Goal: Information Seeking & Learning: Compare options

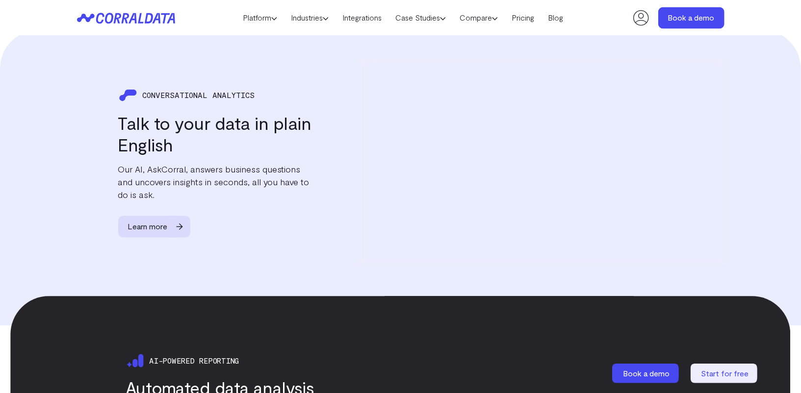
scroll to position [1054, 0]
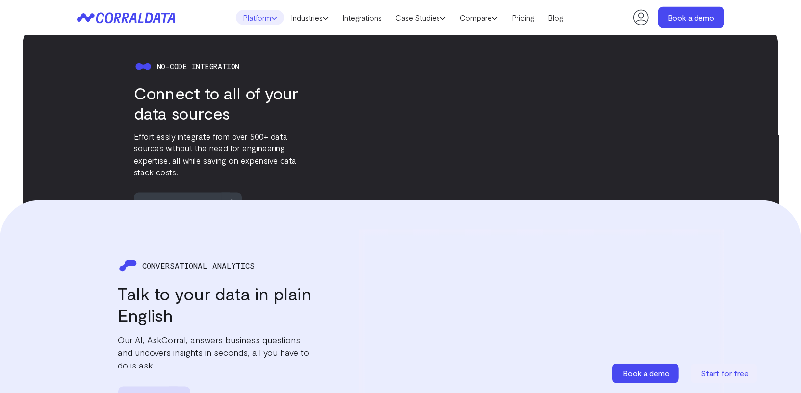
click at [246, 15] on link "Platform" at bounding box center [260, 17] width 48 height 15
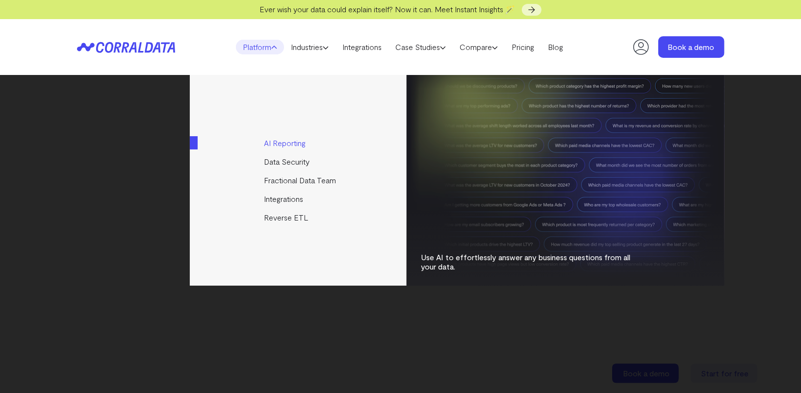
click at [286, 142] on link "AI Reporting" at bounding box center [299, 143] width 218 height 19
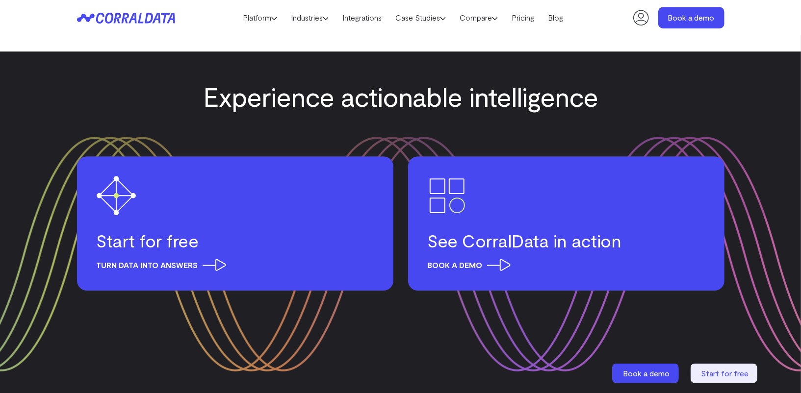
scroll to position [4297, 0]
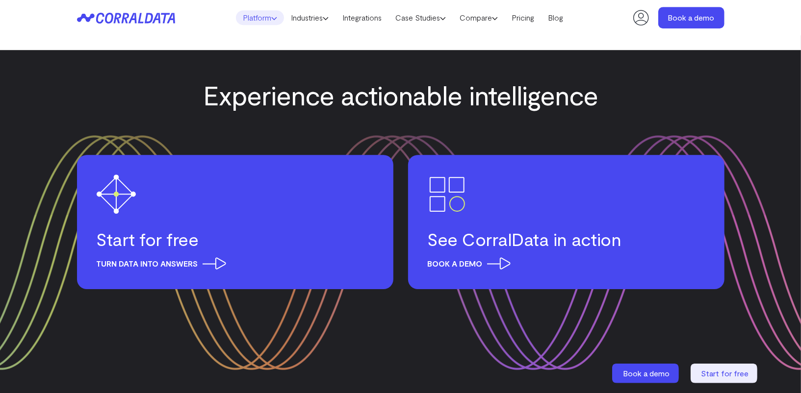
click at [260, 16] on link "Platform" at bounding box center [260, 17] width 48 height 15
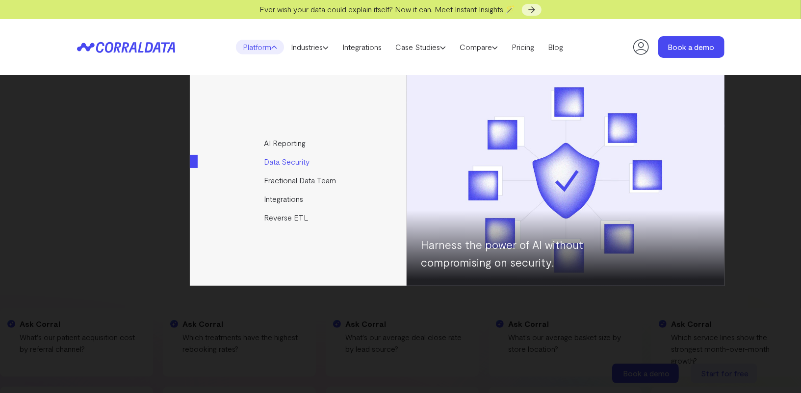
click at [277, 160] on link "Data Security" at bounding box center [299, 162] width 218 height 19
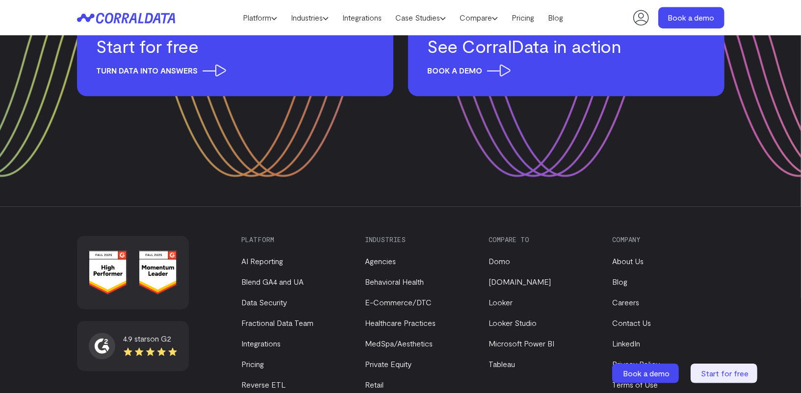
scroll to position [1672, 0]
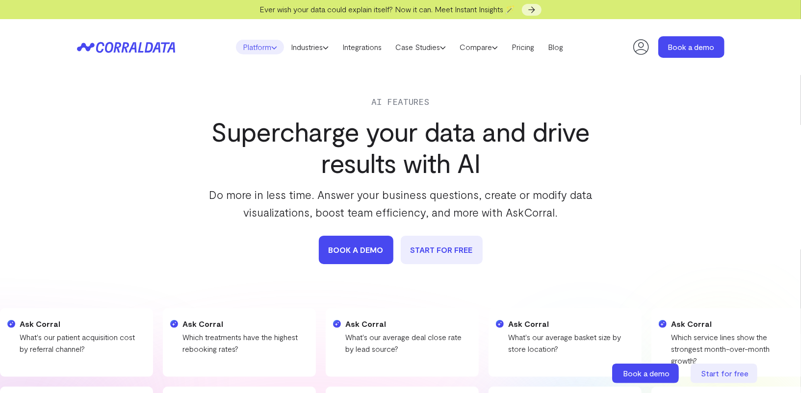
click at [259, 50] on link "Platform" at bounding box center [260, 47] width 48 height 15
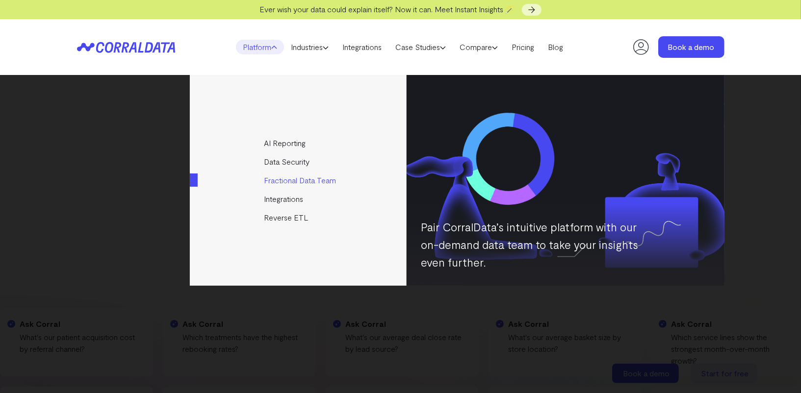
click at [271, 182] on link "Fractional Data Team" at bounding box center [299, 180] width 218 height 19
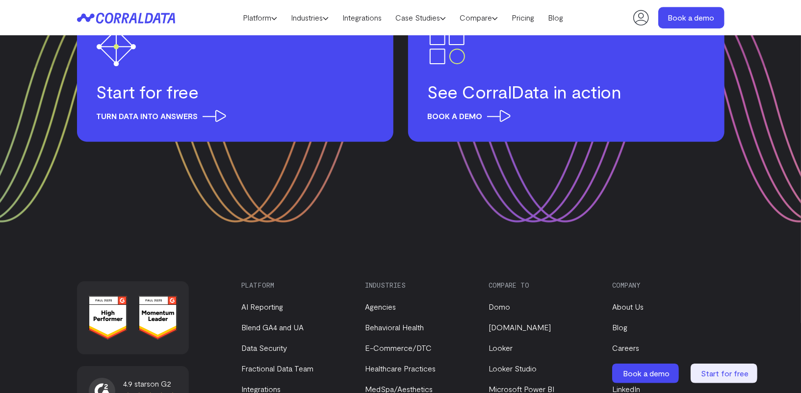
scroll to position [1715, 0]
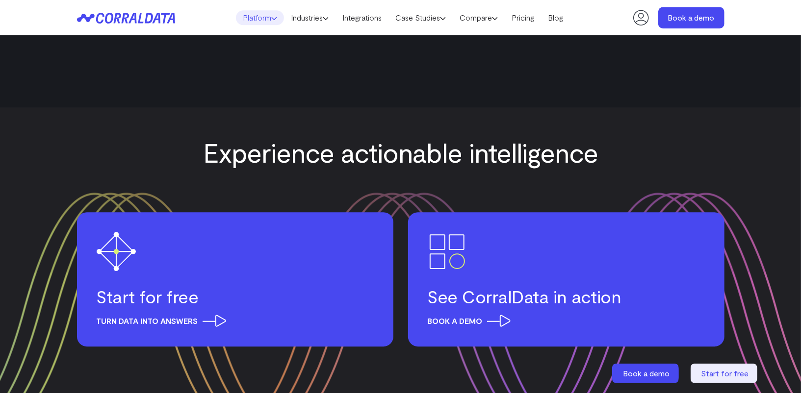
click at [266, 16] on link "Platform" at bounding box center [260, 17] width 48 height 15
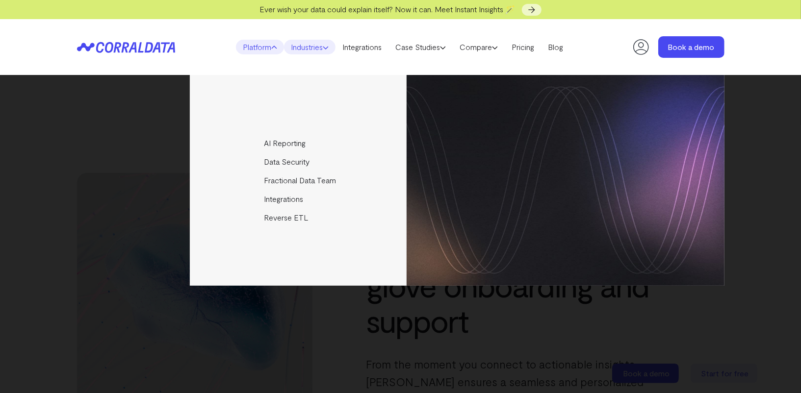
click at [310, 48] on link "Industries" at bounding box center [309, 47] width 51 height 15
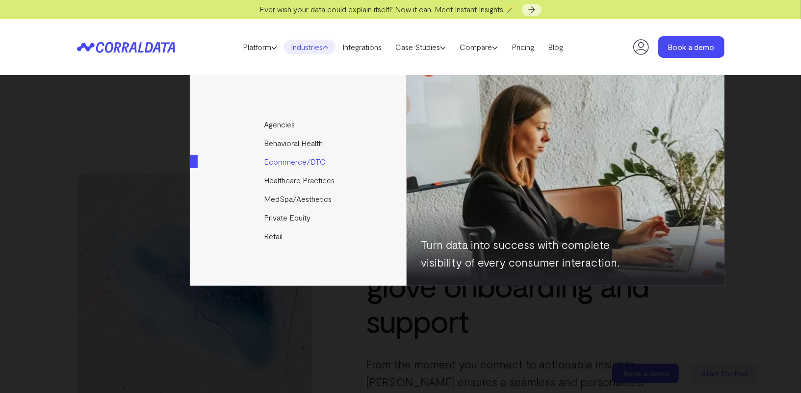
click at [298, 163] on link "Ecommerce/DTC" at bounding box center [299, 162] width 218 height 19
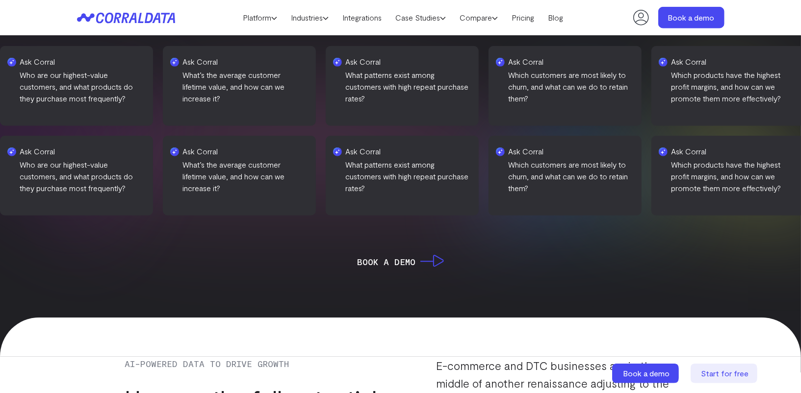
scroll to position [348, 0]
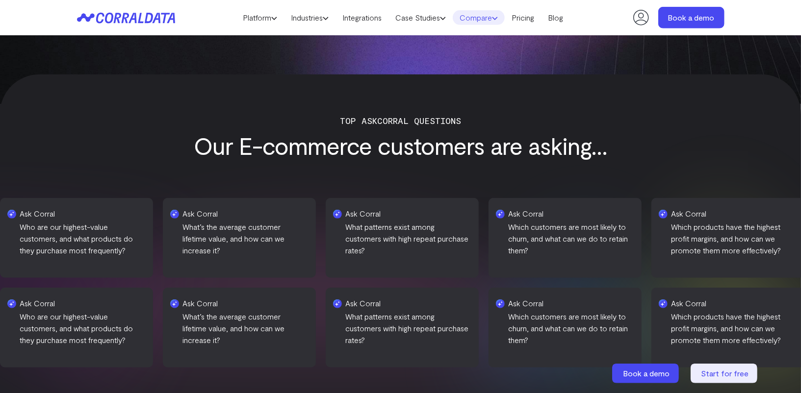
click at [485, 20] on link "Compare" at bounding box center [479, 17] width 52 height 15
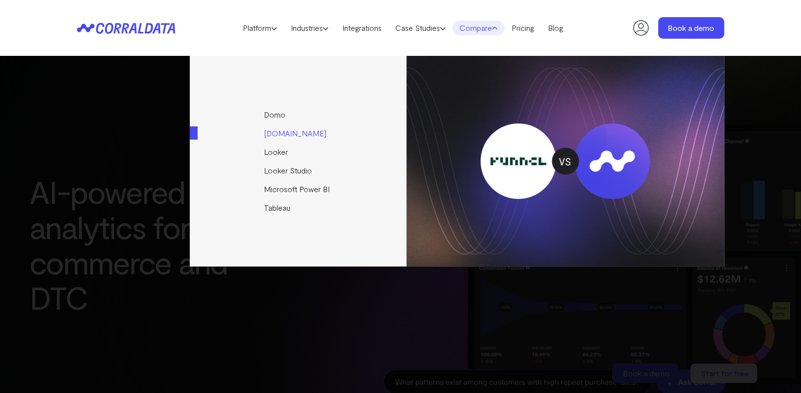
click at [281, 134] on link "[DOMAIN_NAME]" at bounding box center [299, 133] width 218 height 19
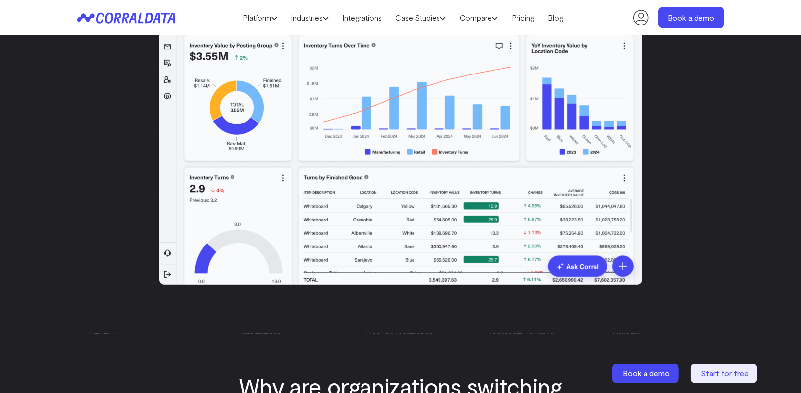
scroll to position [151, 0]
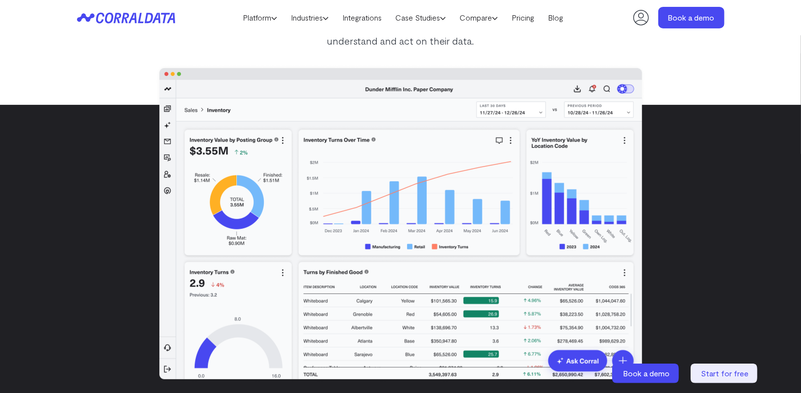
click at [154, 15] on icon at bounding box center [126, 17] width 98 height 11
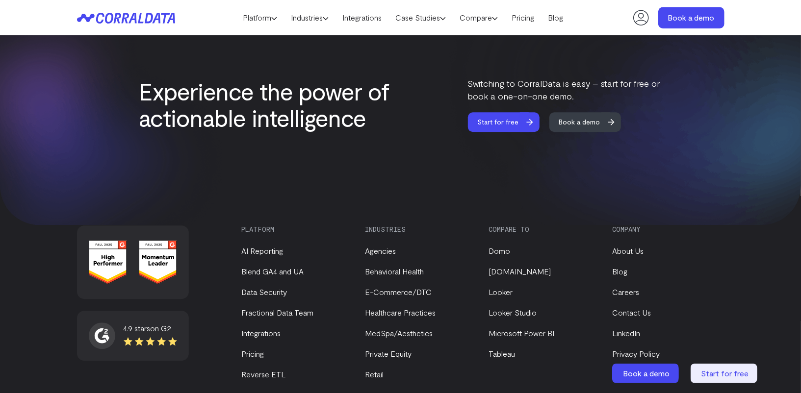
scroll to position [3905, 0]
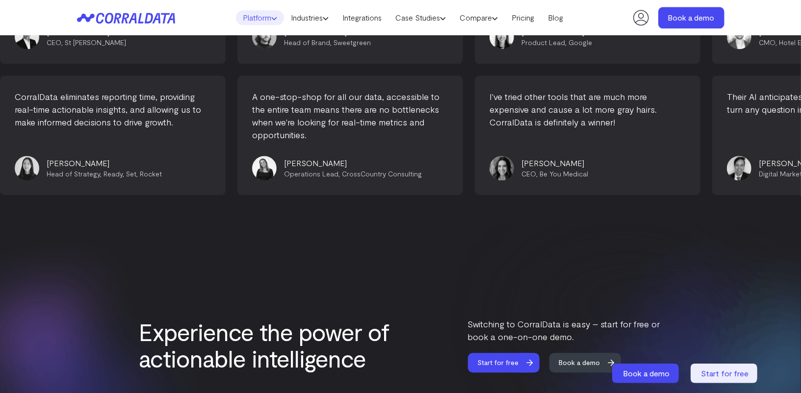
click at [259, 23] on link "Platform" at bounding box center [260, 17] width 48 height 15
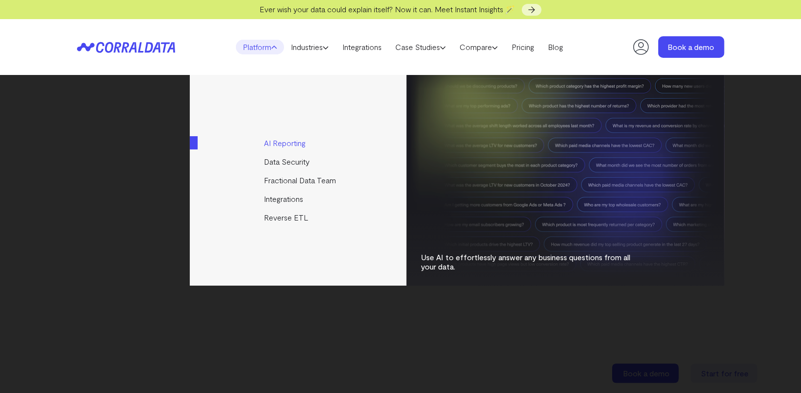
click at [269, 142] on link "AI Reporting" at bounding box center [299, 143] width 218 height 19
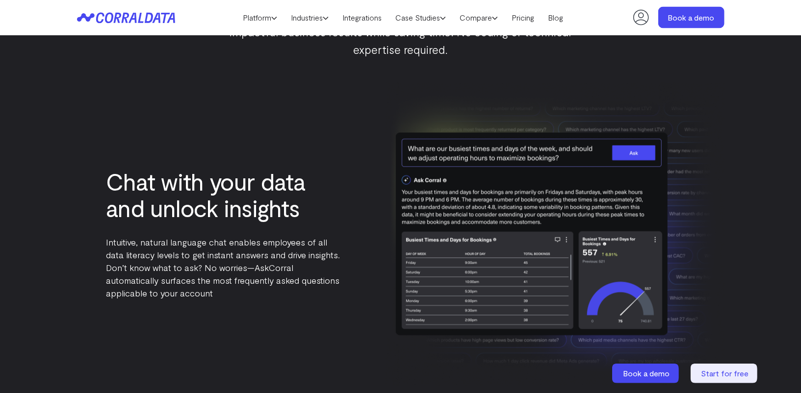
scroll to position [775, 0]
